Goal: Communication & Community: Participate in discussion

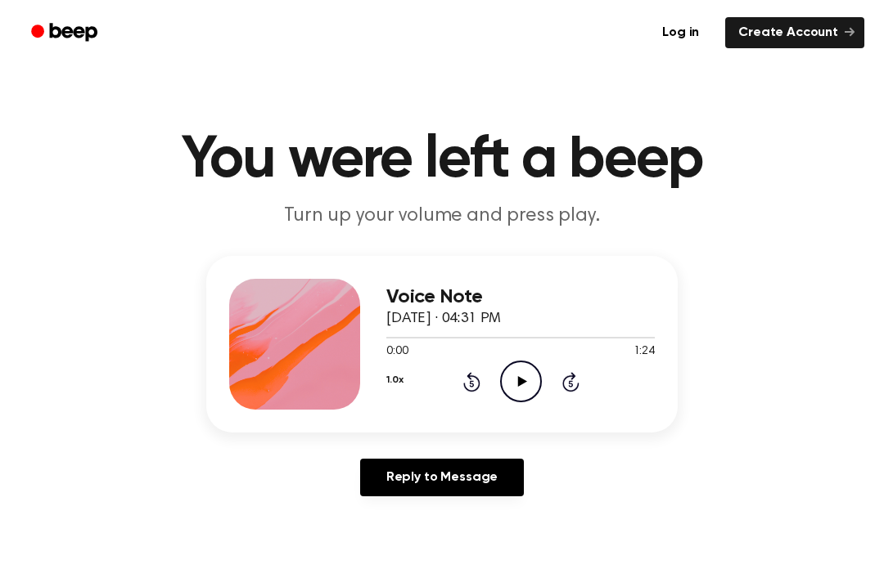
click at [520, 388] on icon "Play Audio" at bounding box center [521, 382] width 42 height 42
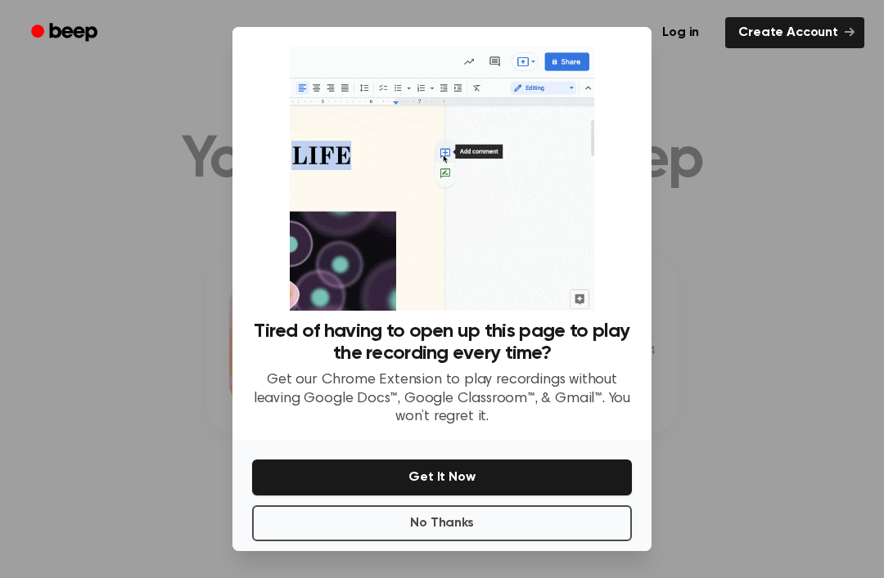
click at [461, 542] on button "No Thanks" at bounding box center [442, 524] width 380 height 36
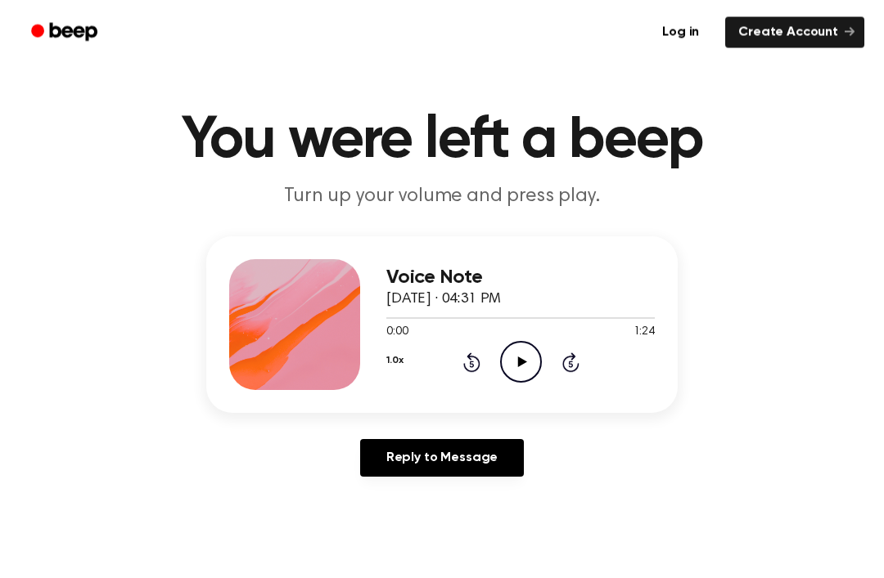
scroll to position [20, 0]
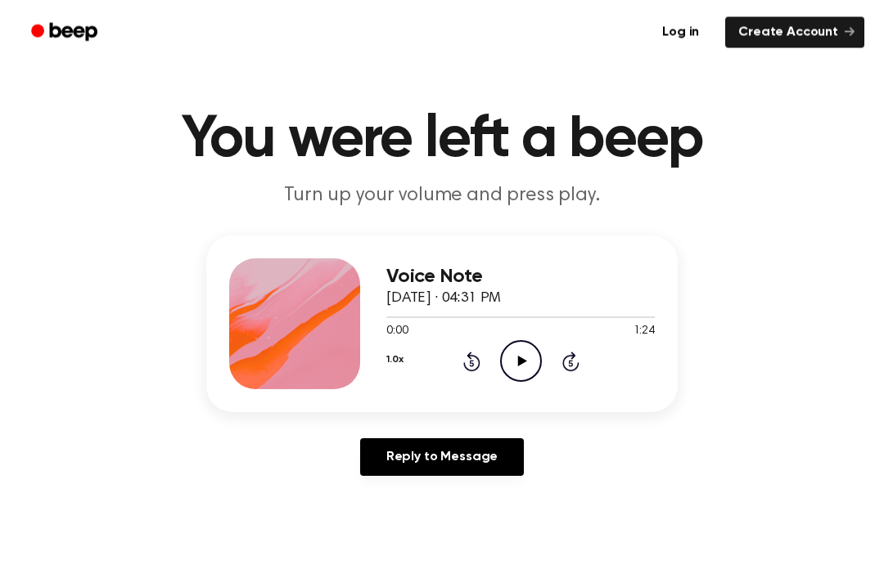
click at [529, 372] on icon "Play Audio" at bounding box center [521, 362] width 42 height 42
click at [524, 371] on icon "Pause Audio" at bounding box center [521, 361] width 42 height 42
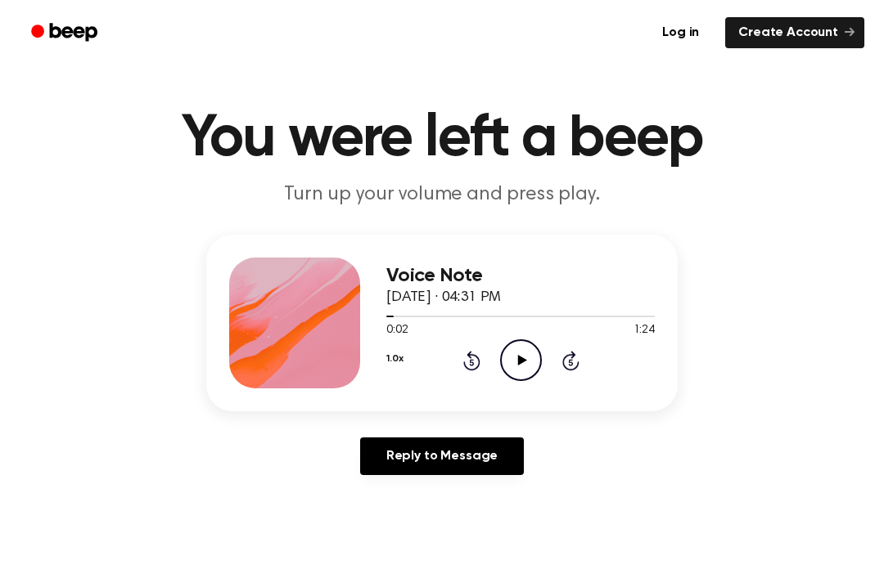
click at [515, 352] on icon "Play Audio" at bounding box center [521, 361] width 42 height 42
click at [526, 363] on icon "Pause Audio" at bounding box center [521, 361] width 42 height 42
click at [518, 379] on icon "Play Audio" at bounding box center [521, 361] width 42 height 42
click at [532, 356] on icon "Pause Audio" at bounding box center [521, 361] width 42 height 42
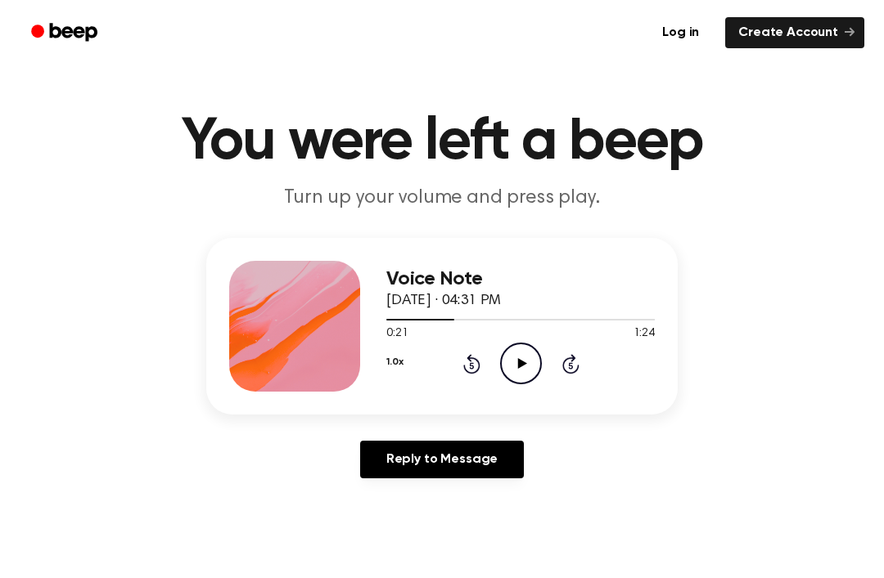
scroll to position [0, 0]
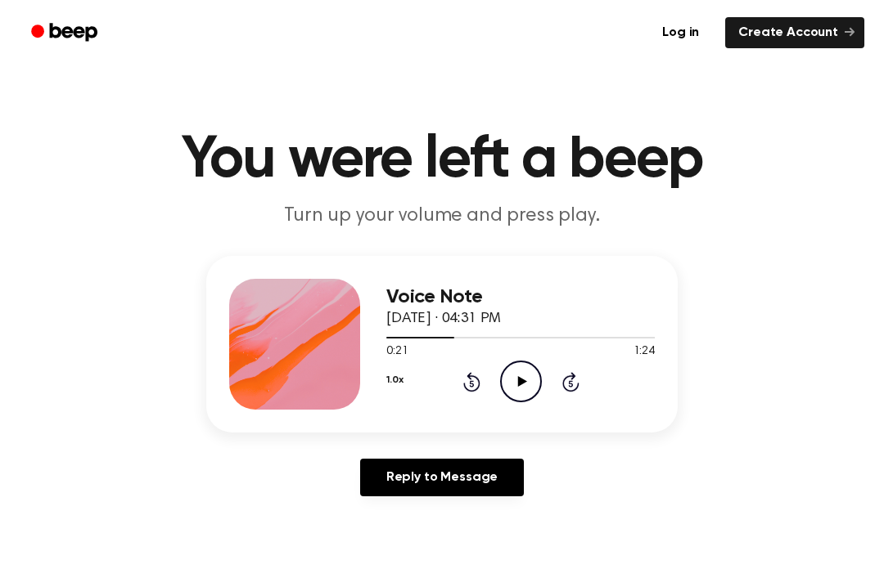
click at [497, 389] on div "1.0x Rewind 5 seconds Play Audio Skip 5 seconds" at bounding box center [520, 382] width 268 height 42
click at [542, 377] on div "1.0x Rewind 5 seconds Play Audio Skip 5 seconds" at bounding box center [520, 382] width 268 height 42
click at [530, 395] on icon "Play Audio" at bounding box center [521, 382] width 42 height 42
click at [533, 381] on icon "Pause Audio" at bounding box center [521, 382] width 42 height 42
click at [522, 388] on icon "Play Audio" at bounding box center [521, 382] width 42 height 42
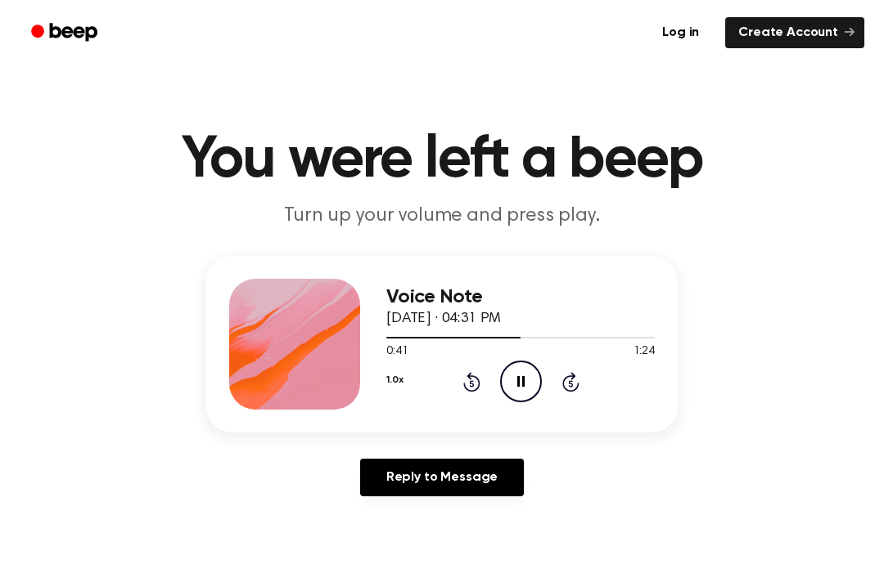
click at [536, 386] on icon "Pause Audio" at bounding box center [521, 382] width 42 height 42
click at [235, 467] on div "Reply to Message" at bounding box center [441, 484] width 471 height 51
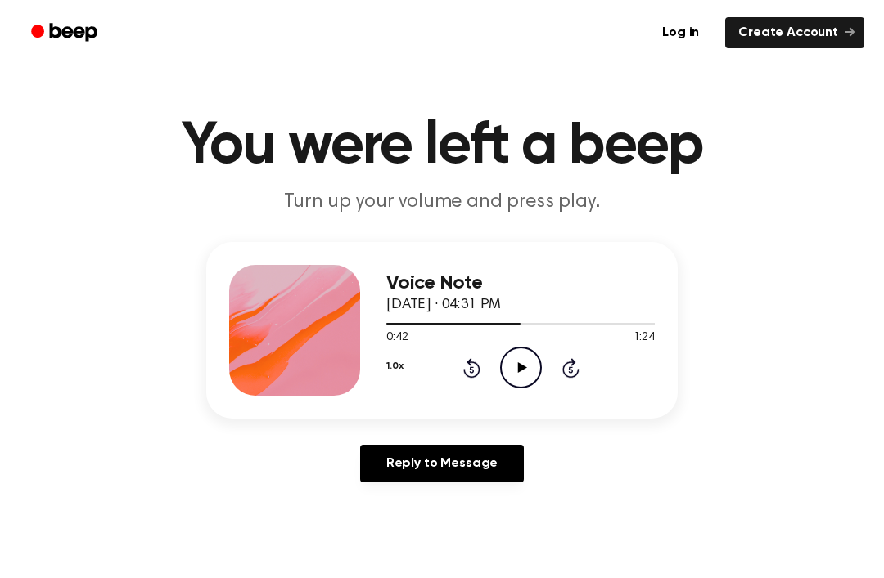
scroll to position [16, 0]
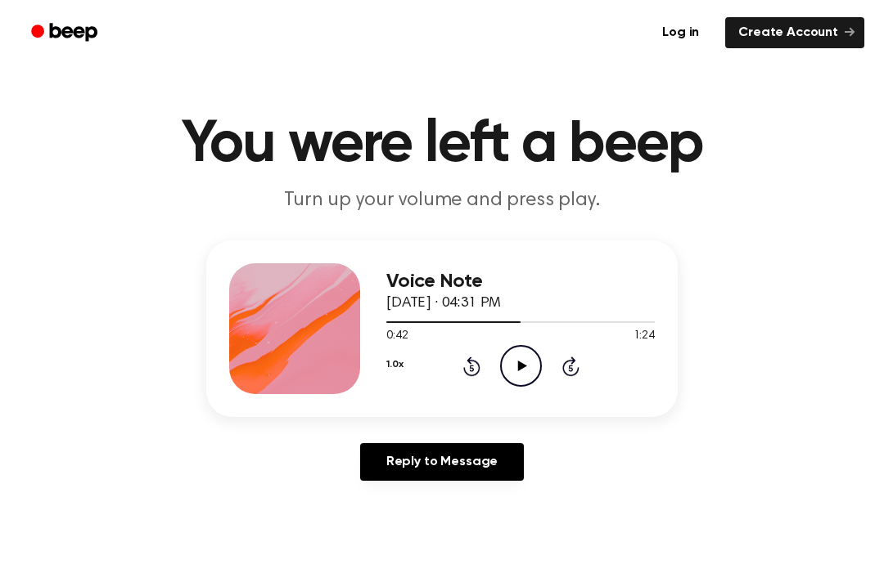
click at [521, 371] on icon "Play Audio" at bounding box center [521, 366] width 42 height 42
click at [529, 354] on icon "Pause Audio" at bounding box center [521, 366] width 42 height 42
click at [514, 371] on icon "Play Audio" at bounding box center [521, 366] width 42 height 42
click at [419, 467] on link "Reply to Message" at bounding box center [442, 462] width 164 height 38
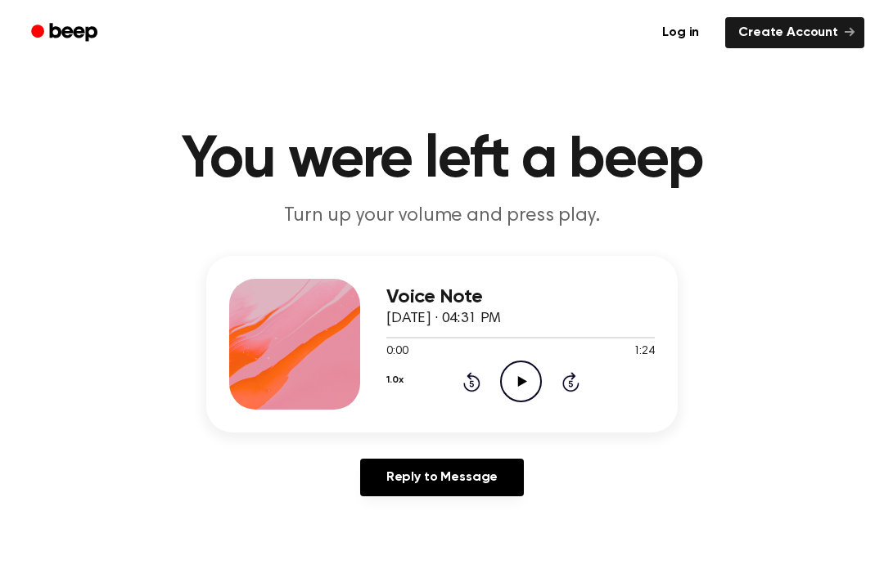
click at [523, 391] on icon "Play Audio" at bounding box center [521, 382] width 42 height 42
